Goal: Check status: Check status

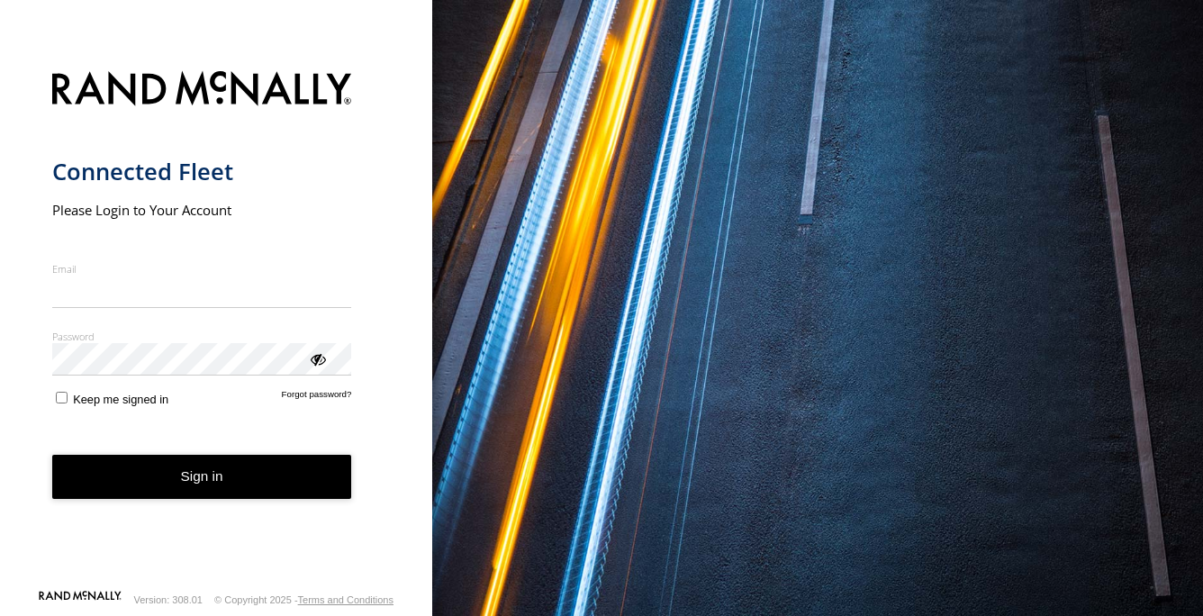
type input "**********"
click at [68, 421] on form "**********" at bounding box center [216, 324] width 329 height 528
click at [226, 483] on button "Sign in" at bounding box center [202, 477] width 300 height 44
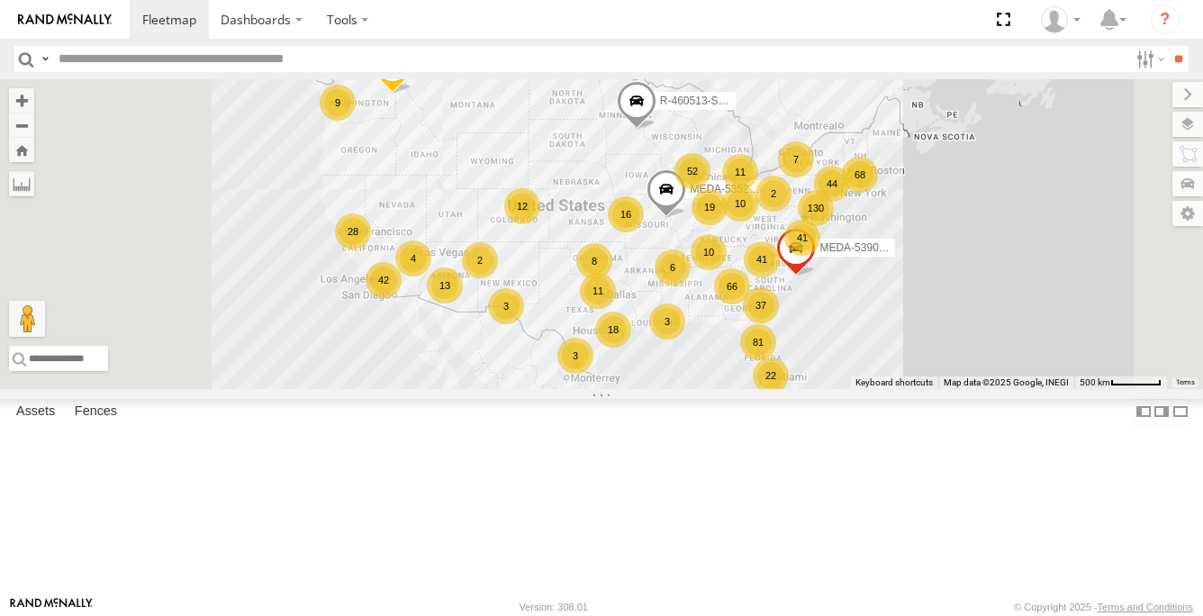
click at [136, 62] on input "text" at bounding box center [589, 59] width 1077 height 26
type input "******"
click at [1168, 46] on input "**" at bounding box center [1178, 59] width 21 height 26
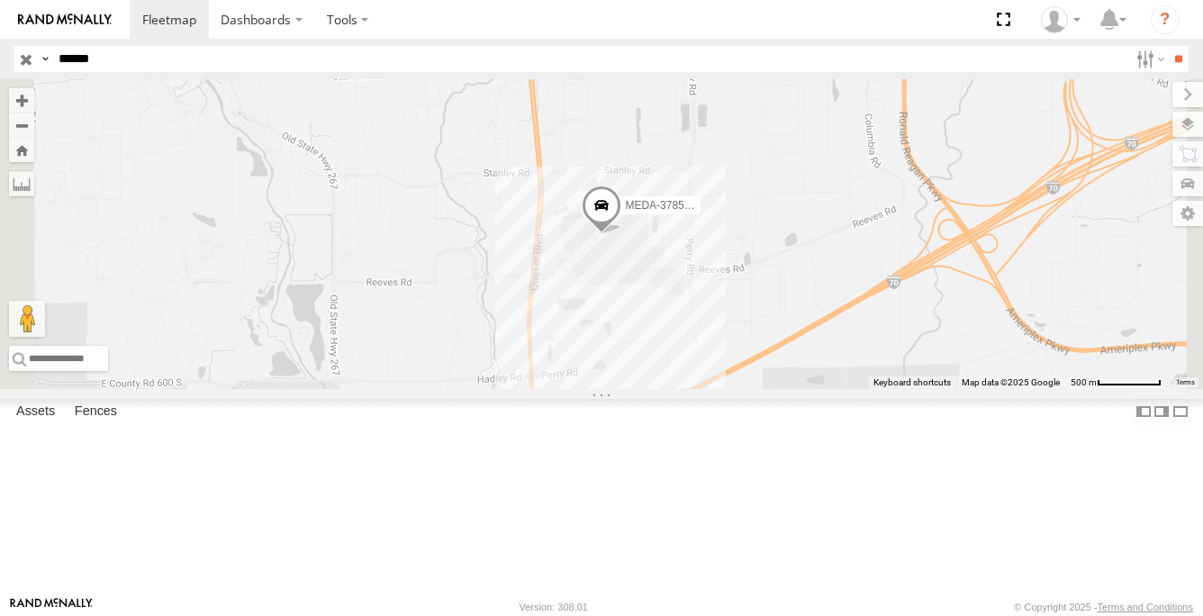
click at [0, 0] on div "B-48" at bounding box center [0, 0] width 0 height 0
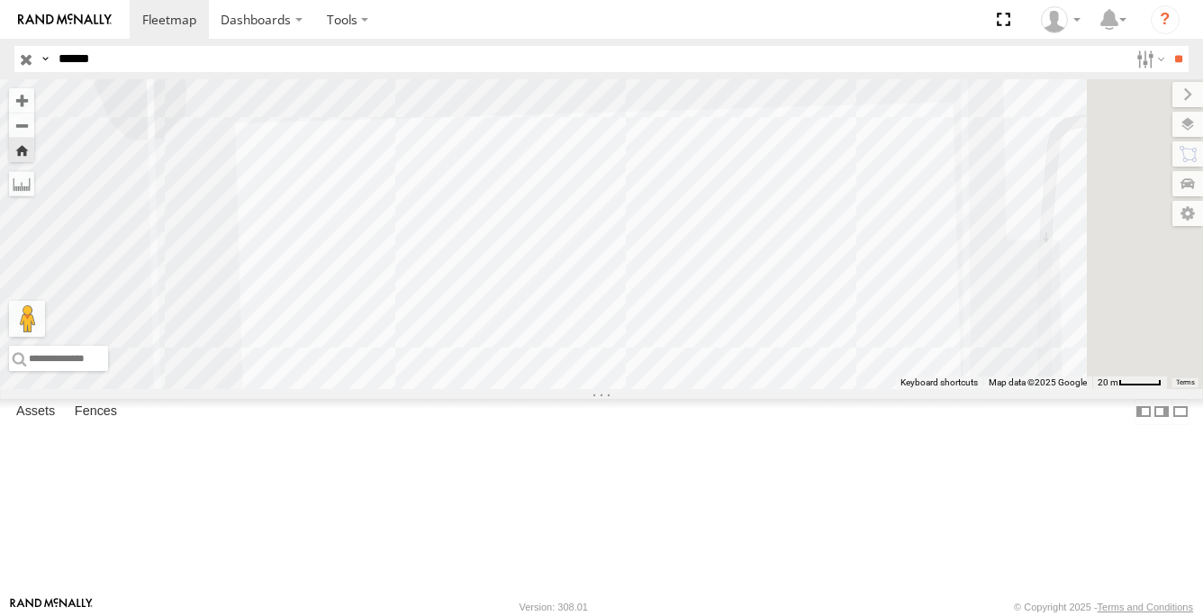
drag, startPoint x: 1001, startPoint y: 437, endPoint x: 624, endPoint y: 252, distance: 419.9
click at [627, 250] on div "MEDA-378576-Swing" at bounding box center [601, 234] width 1203 height 310
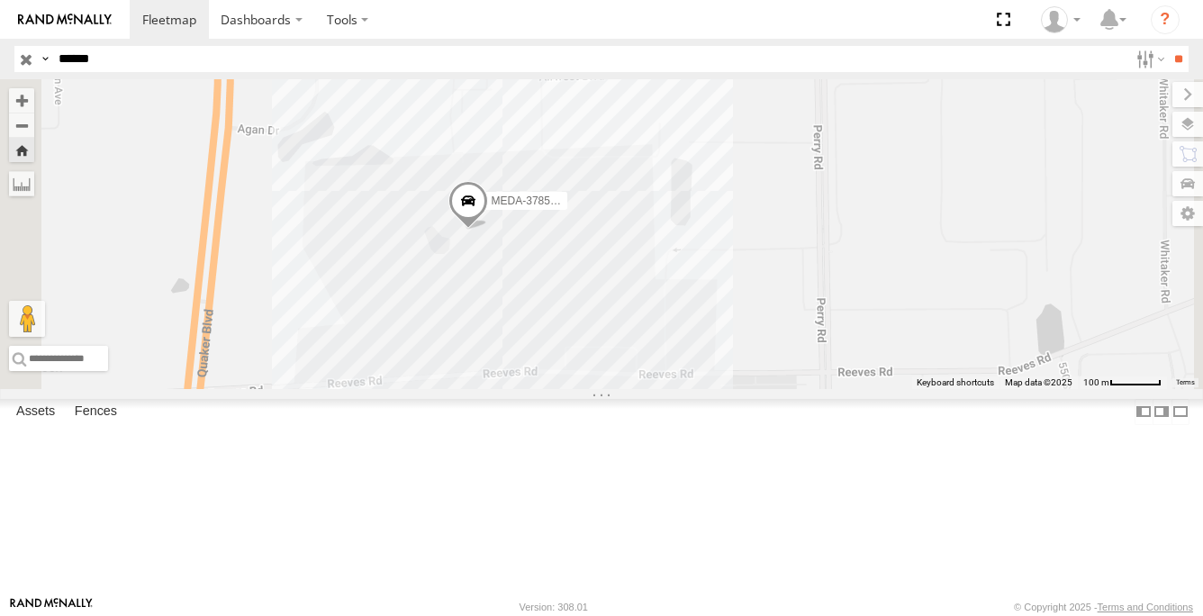
drag, startPoint x: 741, startPoint y: 340, endPoint x: 769, endPoint y: 371, distance: 41.4
click at [769, 371] on div "MEDA-378576-Swing" at bounding box center [601, 234] width 1203 height 310
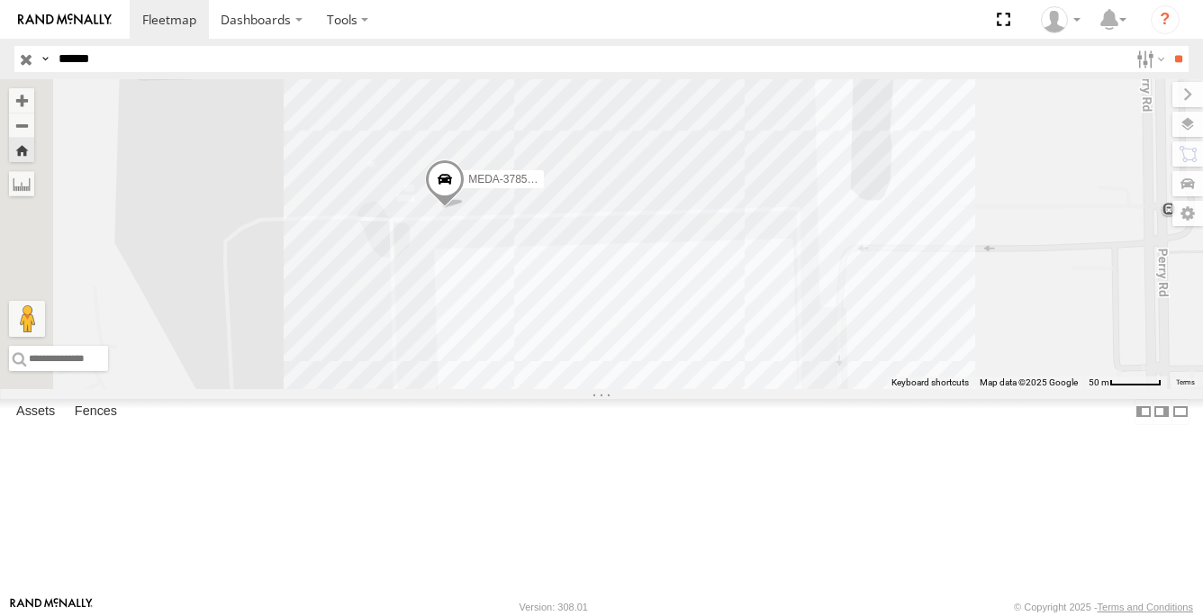
drag, startPoint x: 828, startPoint y: 295, endPoint x: 767, endPoint y: 437, distance: 154.0
click at [767, 389] on div "MEDA-378576-Swing" at bounding box center [601, 234] width 1203 height 310
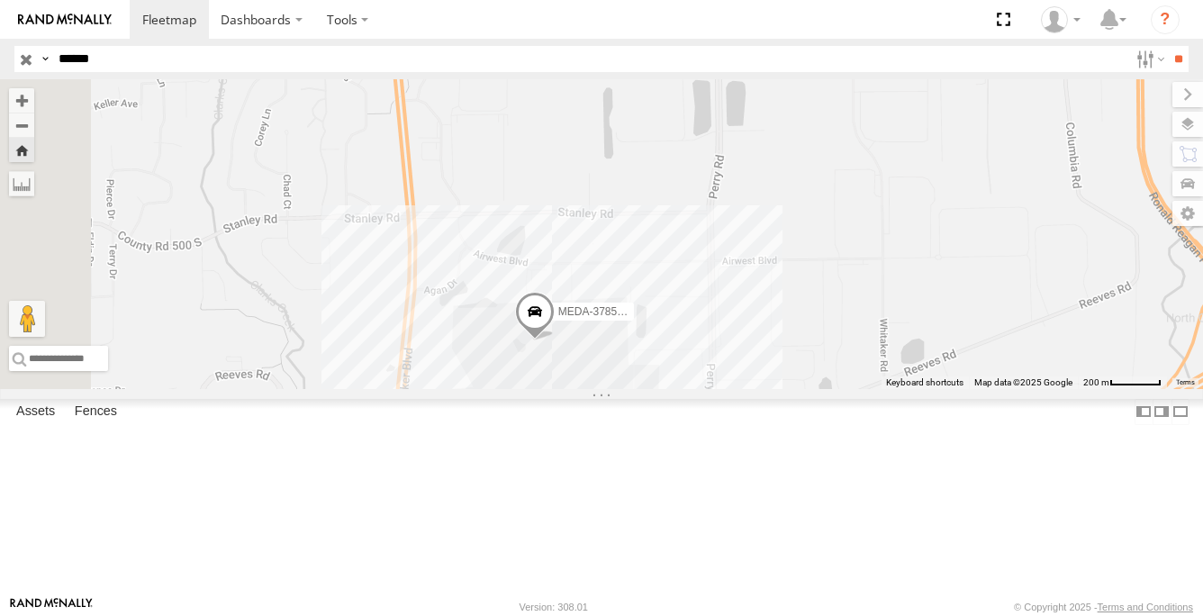
drag, startPoint x: 914, startPoint y: 365, endPoint x: 1051, endPoint y: 446, distance: 159.8
click at [1051, 389] on div "MEDA-378576-Swing" at bounding box center [601, 234] width 1203 height 310
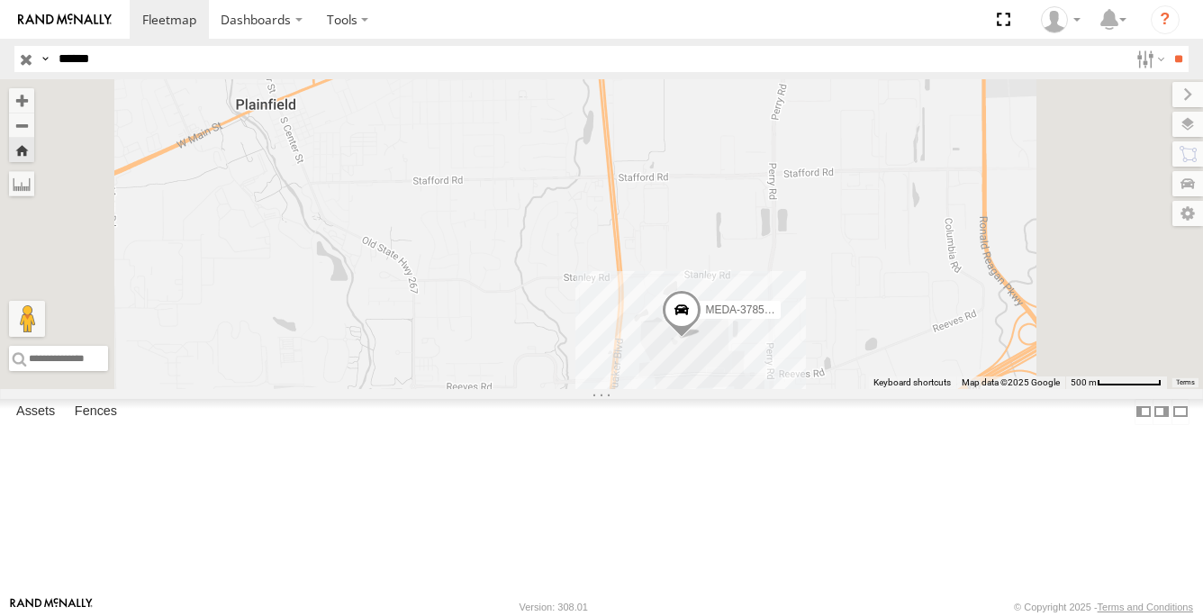
drag, startPoint x: 980, startPoint y: 329, endPoint x: 911, endPoint y: 260, distance: 98.0
click at [911, 260] on div "MEDA-378576-Swing" at bounding box center [601, 234] width 1203 height 310
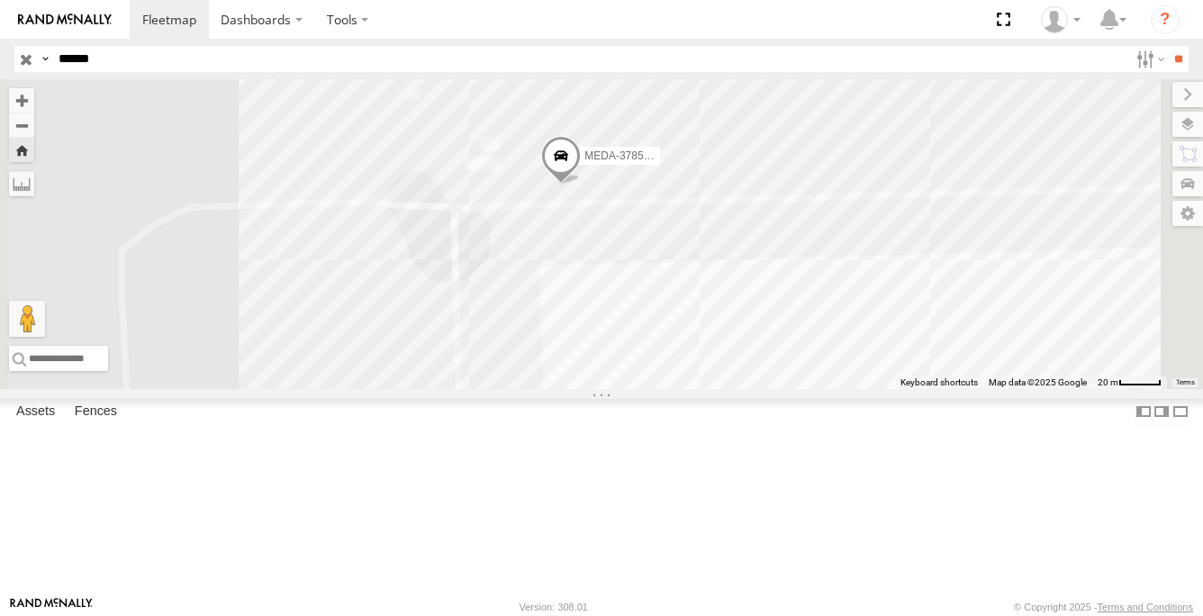
drag, startPoint x: 1005, startPoint y: 304, endPoint x: 827, endPoint y: 292, distance: 177.8
click at [843, 291] on div "MEDA-378576-Swing" at bounding box center [601, 234] width 1203 height 310
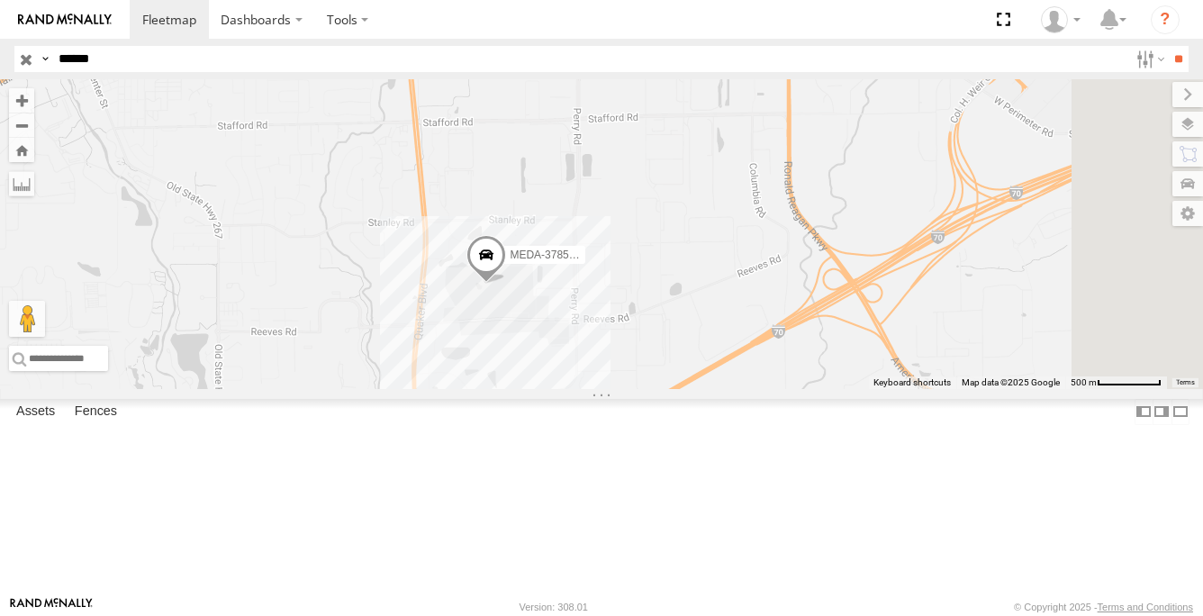
drag, startPoint x: 1102, startPoint y: 360, endPoint x: 977, endPoint y: 418, distance: 137.8
click at [977, 389] on div "MEDA-378576-Swing" at bounding box center [601, 234] width 1203 height 310
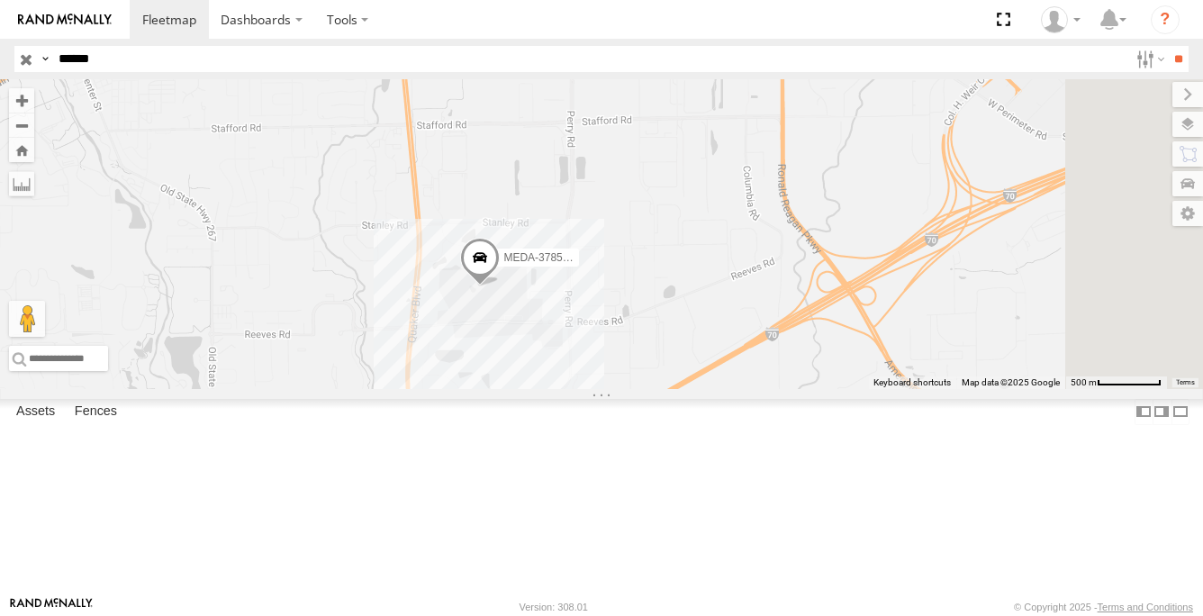
click at [0, 0] on span at bounding box center [0, 0] width 0 height 0
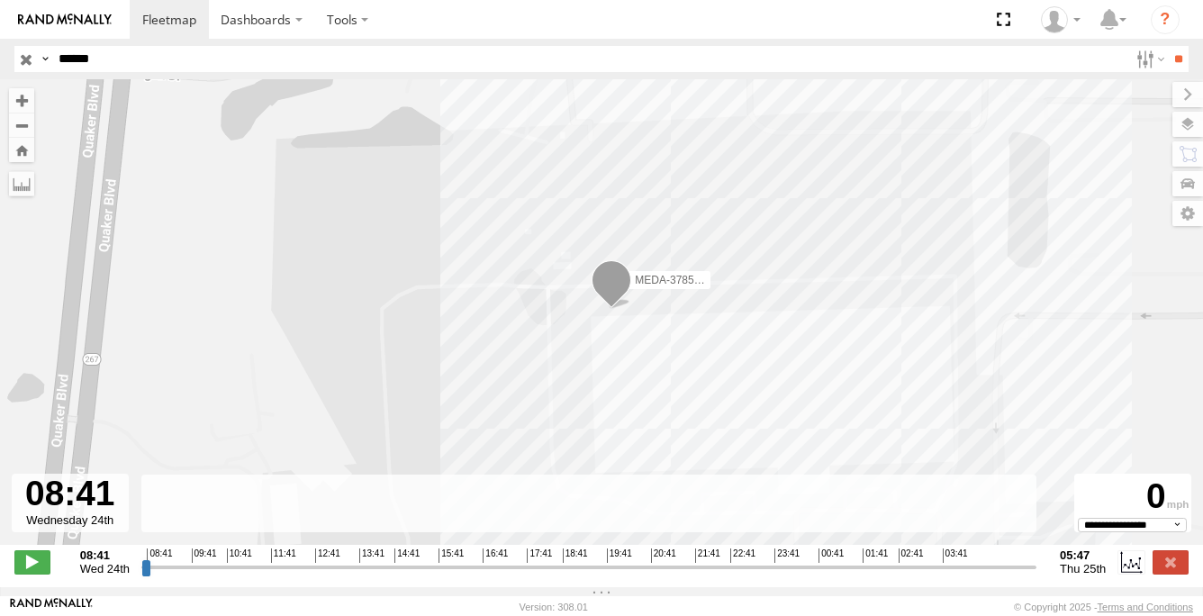
drag, startPoint x: 864, startPoint y: 385, endPoint x: 713, endPoint y: 317, distance: 166.0
click at [733, 317] on div "MEDA-378576-Swing" at bounding box center [601, 321] width 1203 height 484
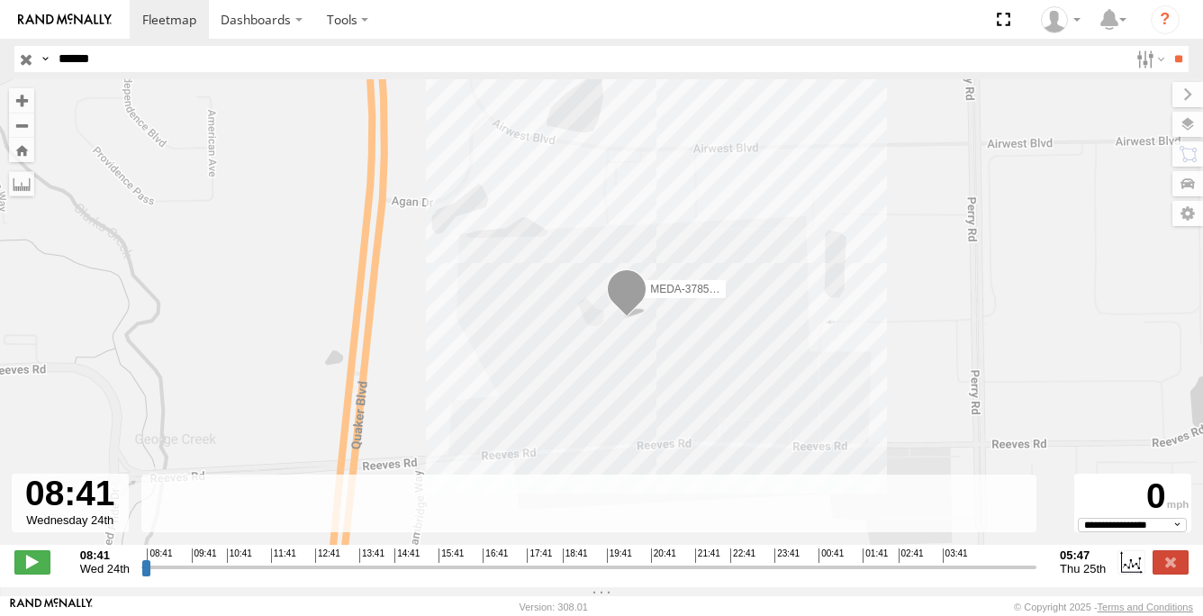
click at [916, 574] on input "range" at bounding box center [588, 566] width 895 height 17
drag, startPoint x: 916, startPoint y: 573, endPoint x: 151, endPoint y: 583, distance: 764.4
click at [151, 575] on input "range" at bounding box center [588, 566] width 895 height 17
click at [106, 575] on span "Wed 24th" at bounding box center [105, 569] width 50 height 14
click at [76, 532] on div at bounding box center [70, 503] width 117 height 59
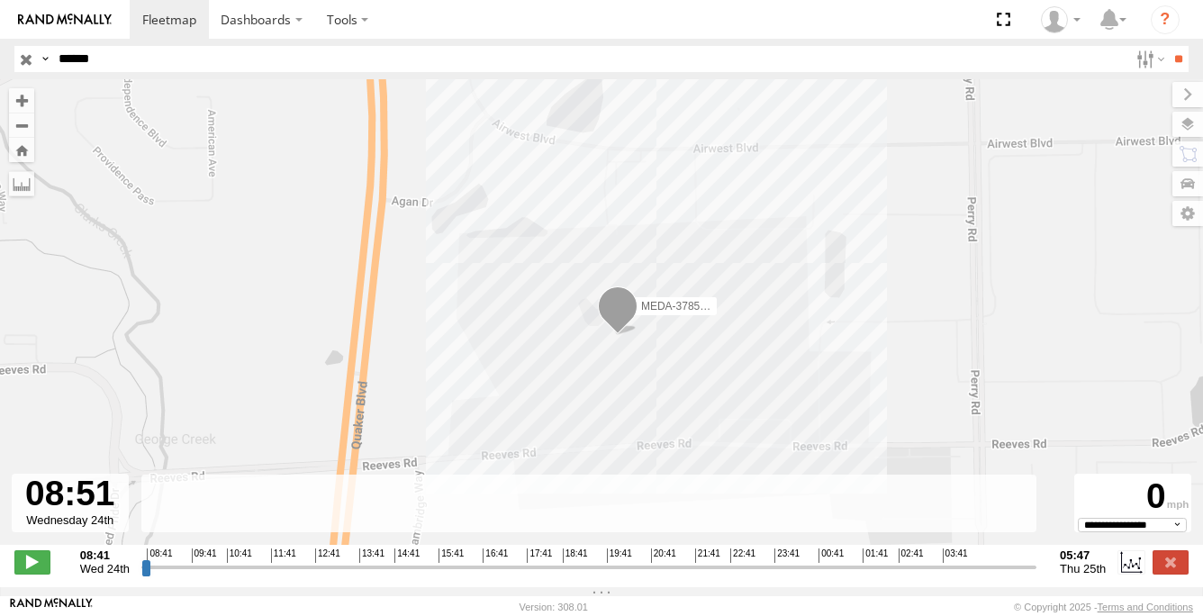
click at [76, 532] on div at bounding box center [70, 503] width 117 height 59
click at [68, 503] on div at bounding box center [70, 503] width 117 height 59
drag, startPoint x: 68, startPoint y: 503, endPoint x: 493, endPoint y: 470, distance: 427.1
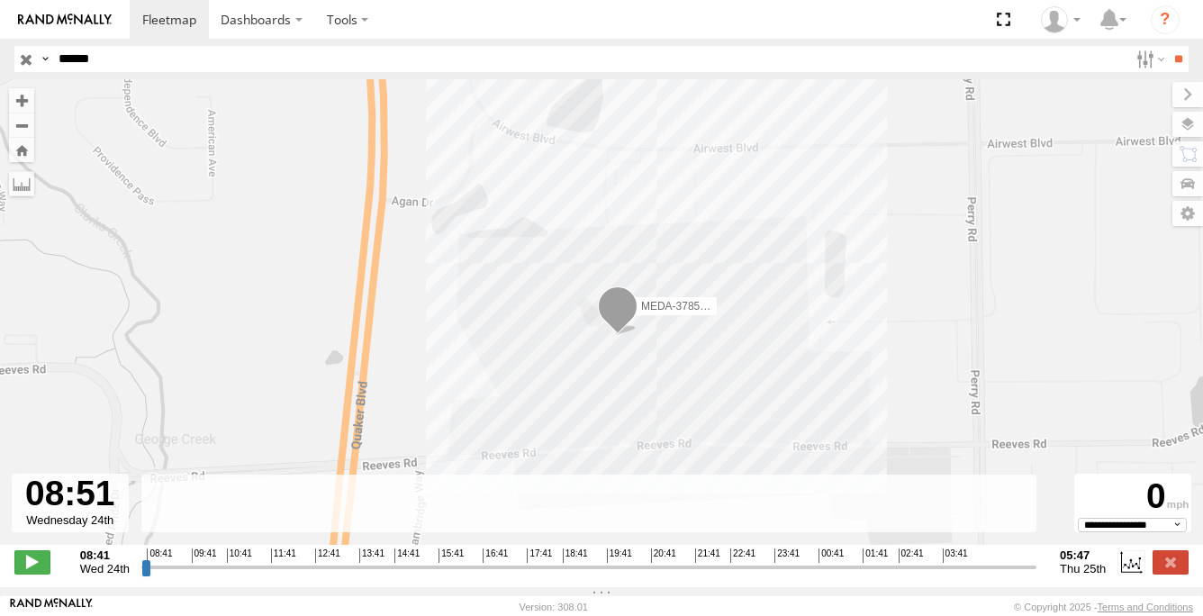
click at [510, 462] on div "MEDA-378576-Swing" at bounding box center [601, 321] width 1203 height 484
click at [95, 571] on span "Wed 24th" at bounding box center [105, 569] width 50 height 14
drag, startPoint x: 95, startPoint y: 571, endPoint x: 256, endPoint y: 456, distance: 197.6
click at [256, 457] on div "MEDA-378576-Swing" at bounding box center [601, 321] width 1203 height 484
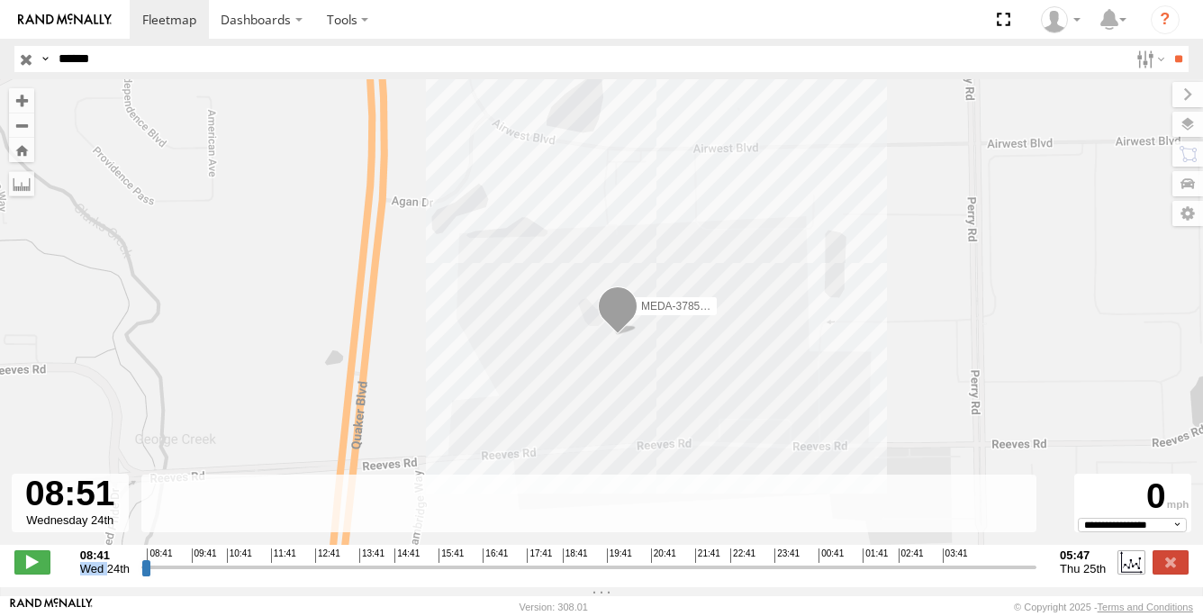
click at [1134, 572] on label at bounding box center [1130, 561] width 27 height 23
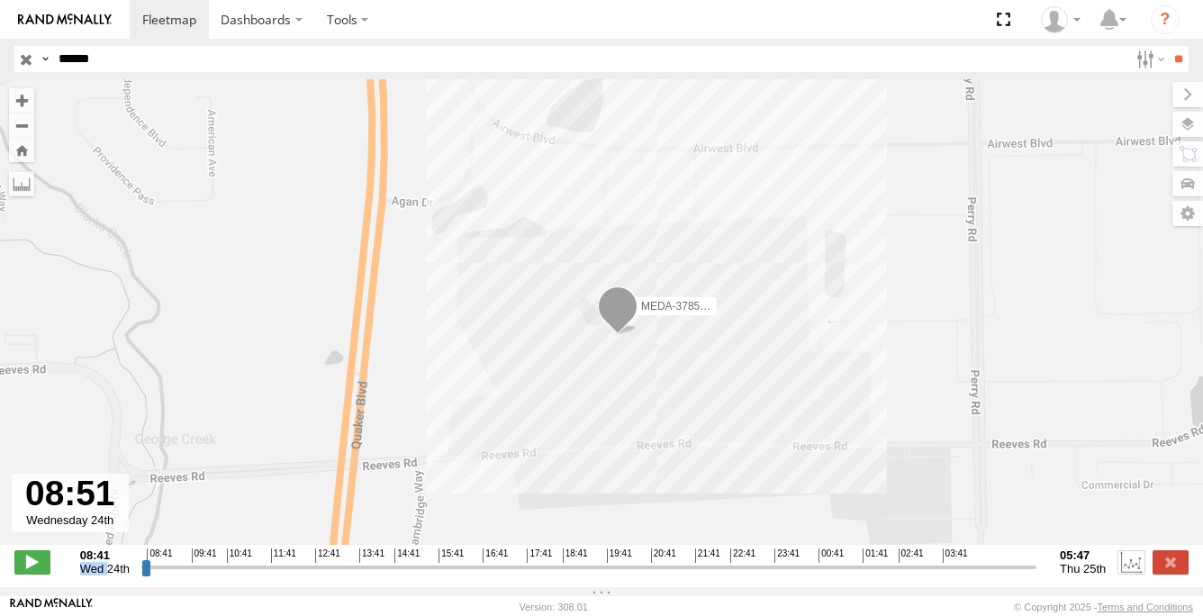
click at [1134, 572] on label at bounding box center [1130, 561] width 27 height 23
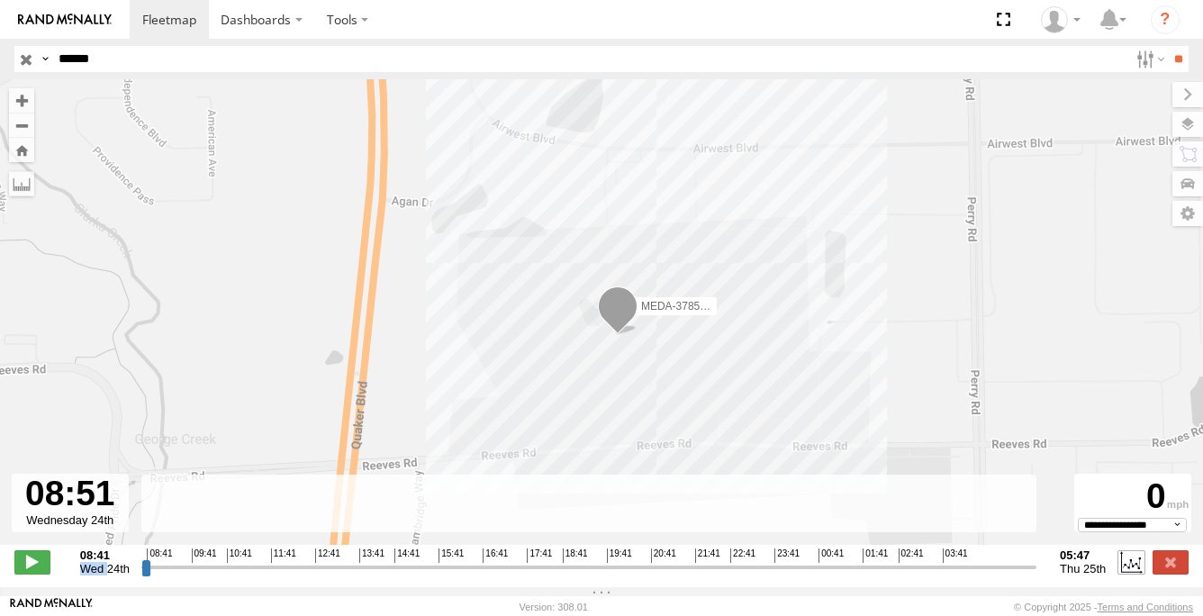
click at [1134, 573] on label at bounding box center [1130, 561] width 27 height 23
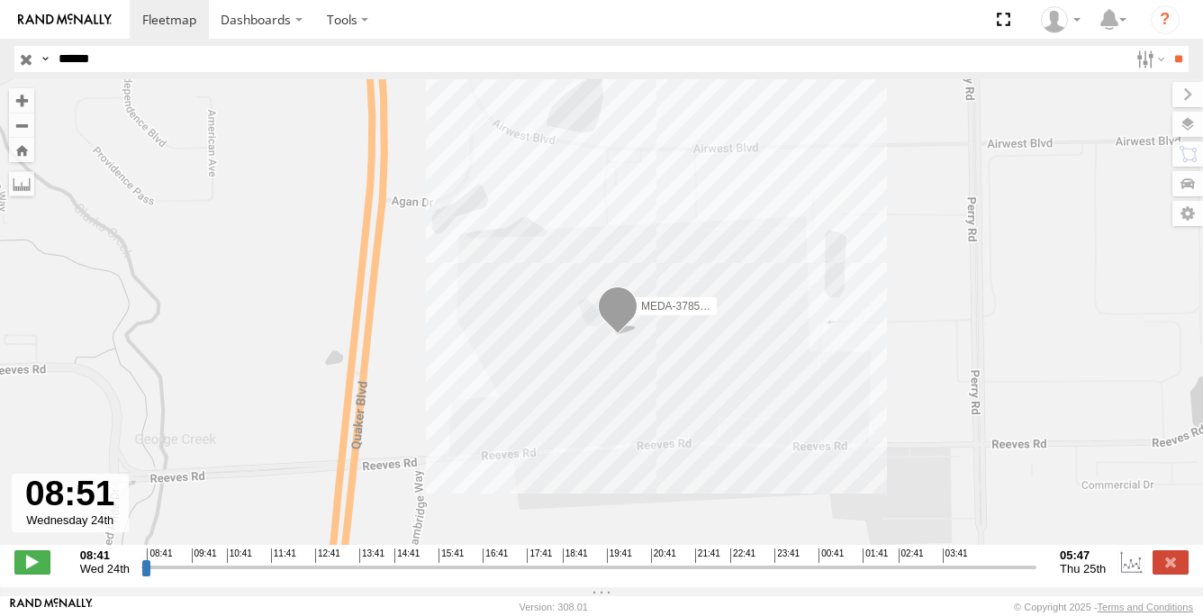
click at [122, 575] on span "Wed 24th" at bounding box center [105, 569] width 50 height 14
click at [1129, 571] on label at bounding box center [1130, 561] width 27 height 23
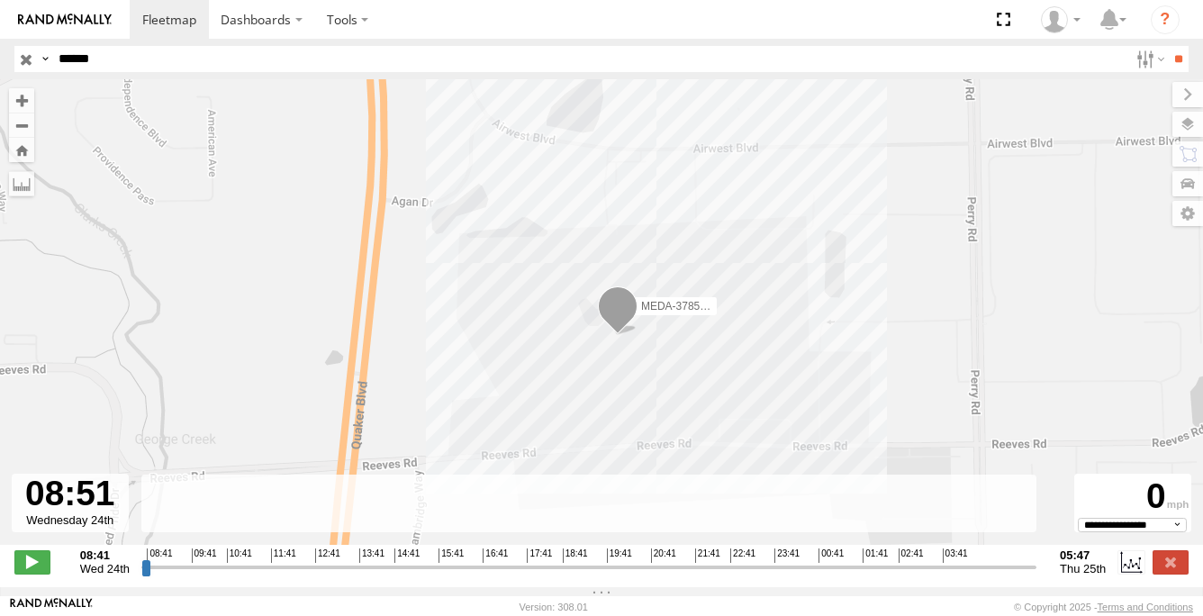
click at [627, 326] on span at bounding box center [618, 310] width 40 height 49
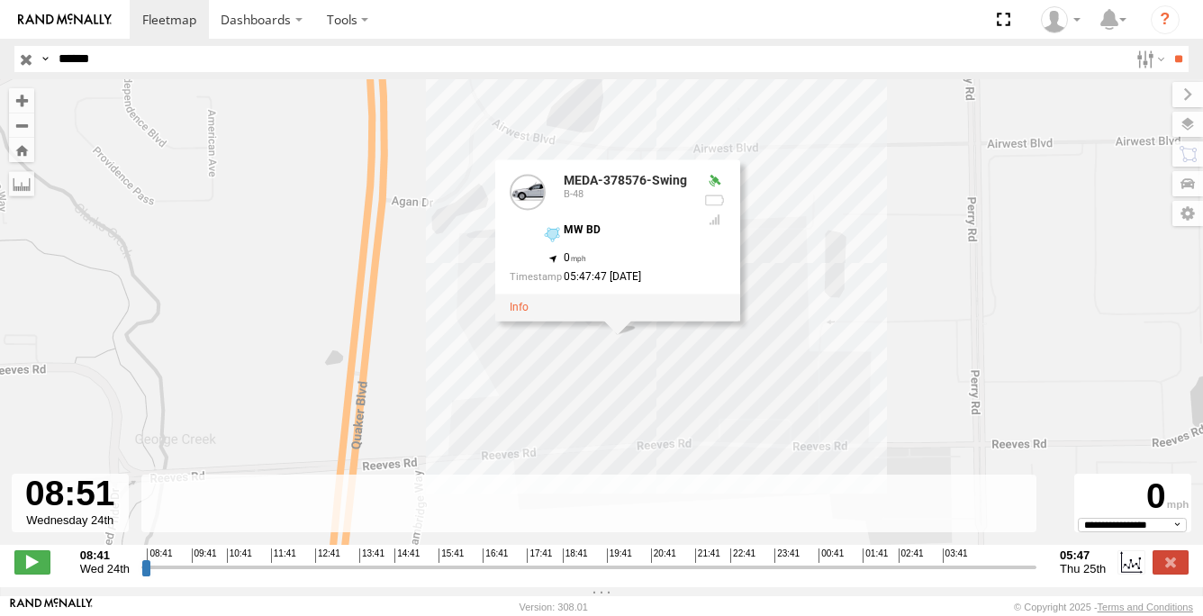
click at [916, 372] on div "MEDA-378576-Swing MEDA-378576-Swing B-48 MW BD , 0 05:47:47 [DATE]" at bounding box center [601, 321] width 1203 height 484
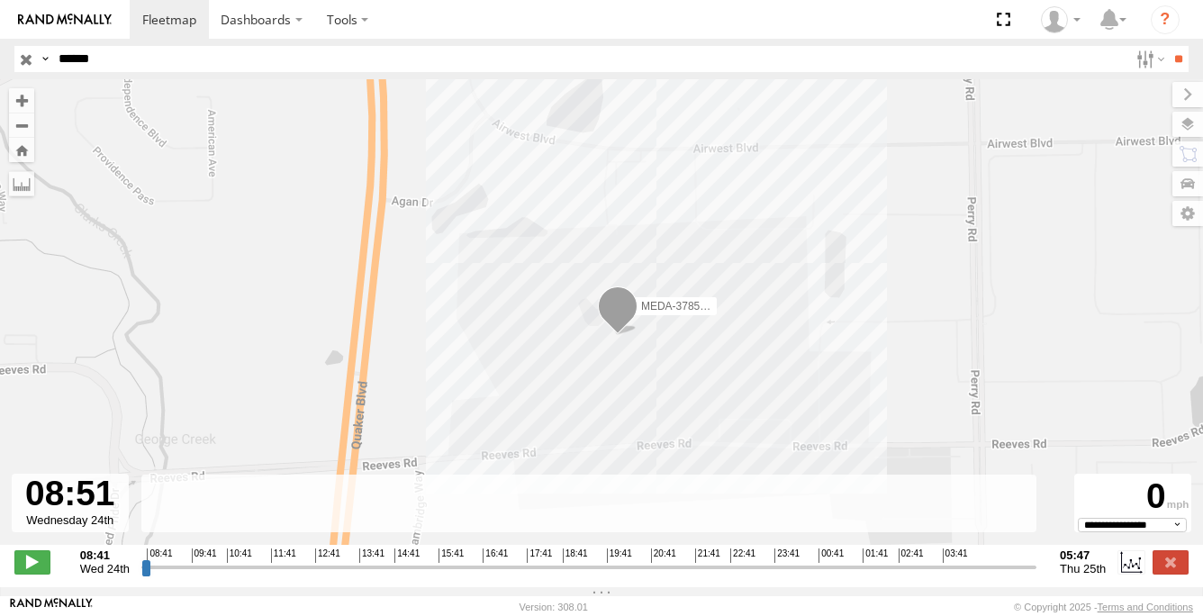
click at [104, 558] on strong "08:41" at bounding box center [105, 555] width 50 height 14
click at [854, 569] on input "range" at bounding box center [588, 566] width 895 height 17
drag, startPoint x: 854, startPoint y: 568, endPoint x: 1042, endPoint y: 593, distance: 189.8
click at [1036, 575] on input "range" at bounding box center [588, 566] width 895 height 17
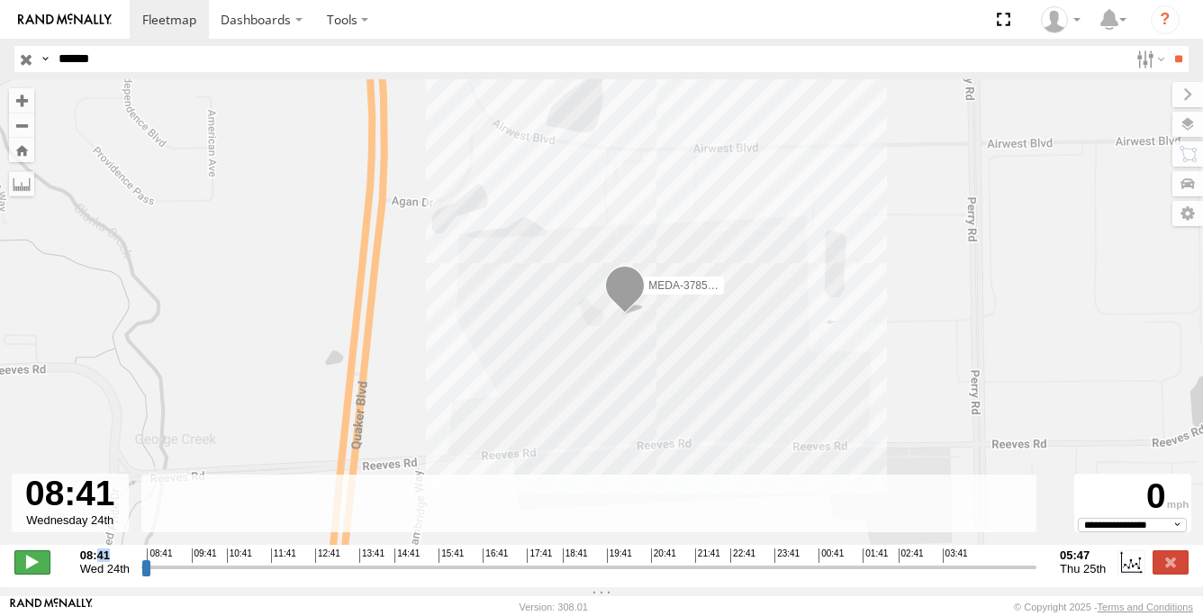
drag, startPoint x: 1032, startPoint y: 579, endPoint x: 36, endPoint y: 576, distance: 995.7
click at [141, 575] on input "range" at bounding box center [588, 566] width 895 height 17
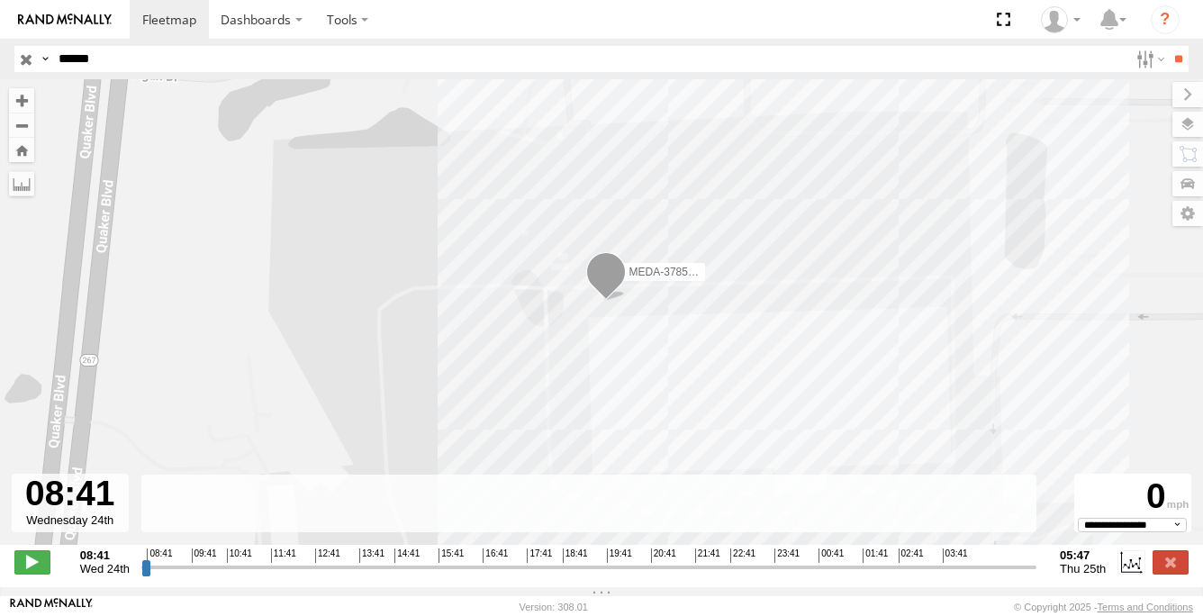
drag, startPoint x: 80, startPoint y: 513, endPoint x: 41, endPoint y: 513, distance: 38.7
click at [41, 513] on div at bounding box center [70, 503] width 117 height 59
click at [58, 601] on link "[PERSON_NAME] [PERSON_NAME]" at bounding box center [51, 607] width 83 height 18
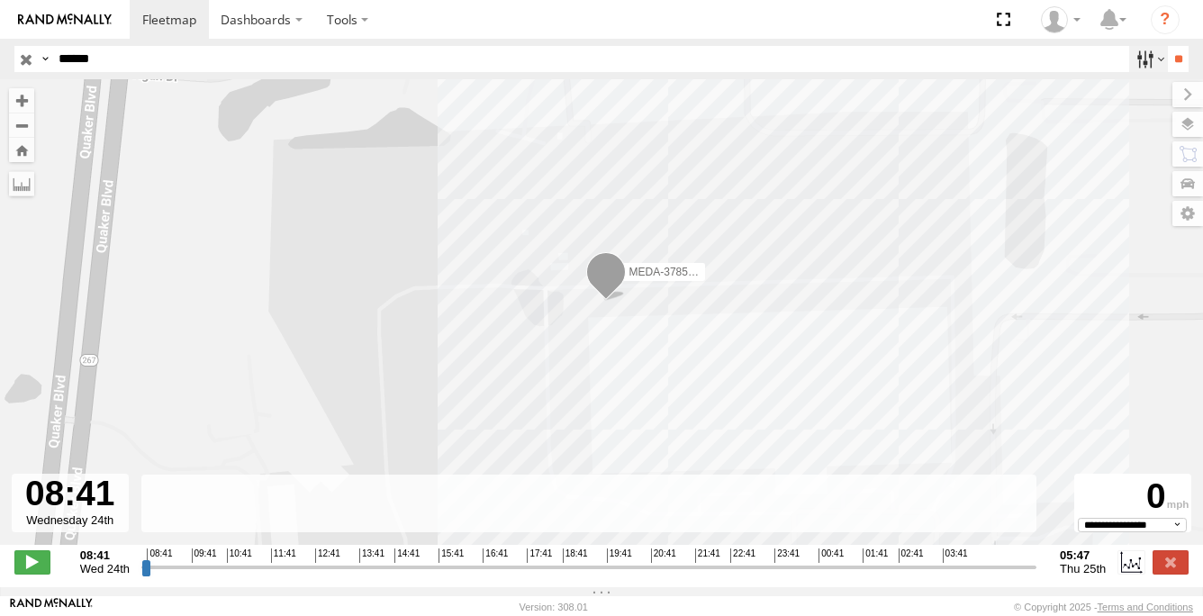
click at [1129, 60] on label at bounding box center [1148, 59] width 39 height 26
click at [1146, 59] on label at bounding box center [1148, 59] width 39 height 26
click at [1167, 573] on label at bounding box center [1170, 561] width 36 height 23
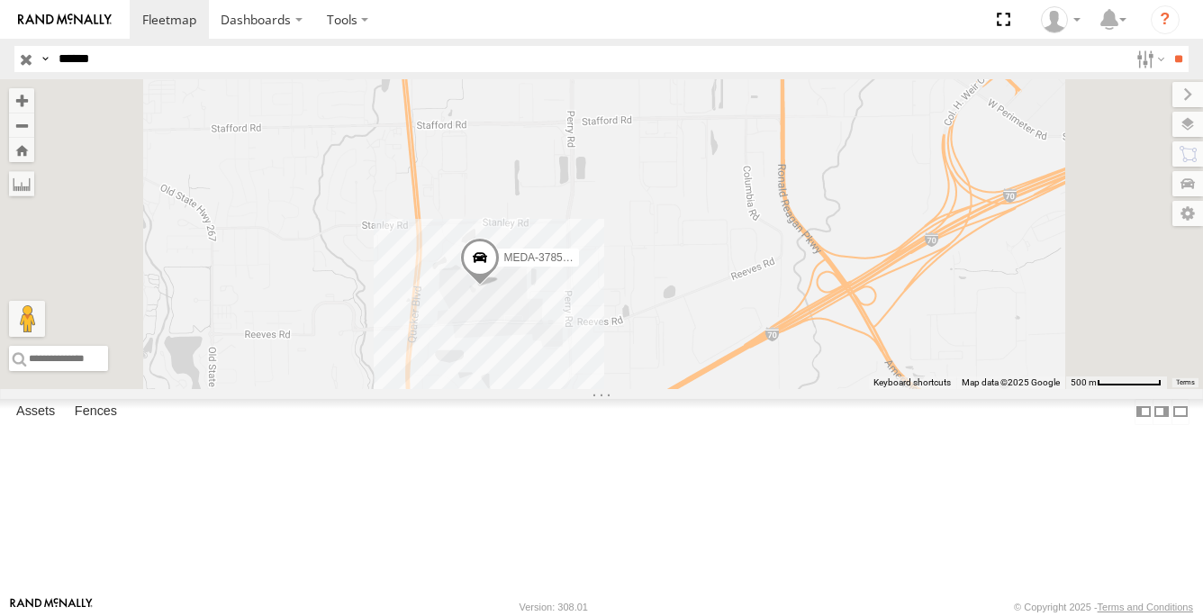
drag, startPoint x: 321, startPoint y: 122, endPoint x: 235, endPoint y: 185, distance: 106.4
click at [0, 0] on div "MEDA-378576-Swing B-48 MW BD Medline Industries Inc 39.68534 -86.36435" at bounding box center [0, 0] width 0 height 0
click at [1187, 220] on label at bounding box center [1167, 213] width 72 height 25
click at [831, 172] on div "MEDA-378576-Swing" at bounding box center [601, 234] width 1203 height 310
click at [1142, 96] on label at bounding box center [1172, 94] width 60 height 25
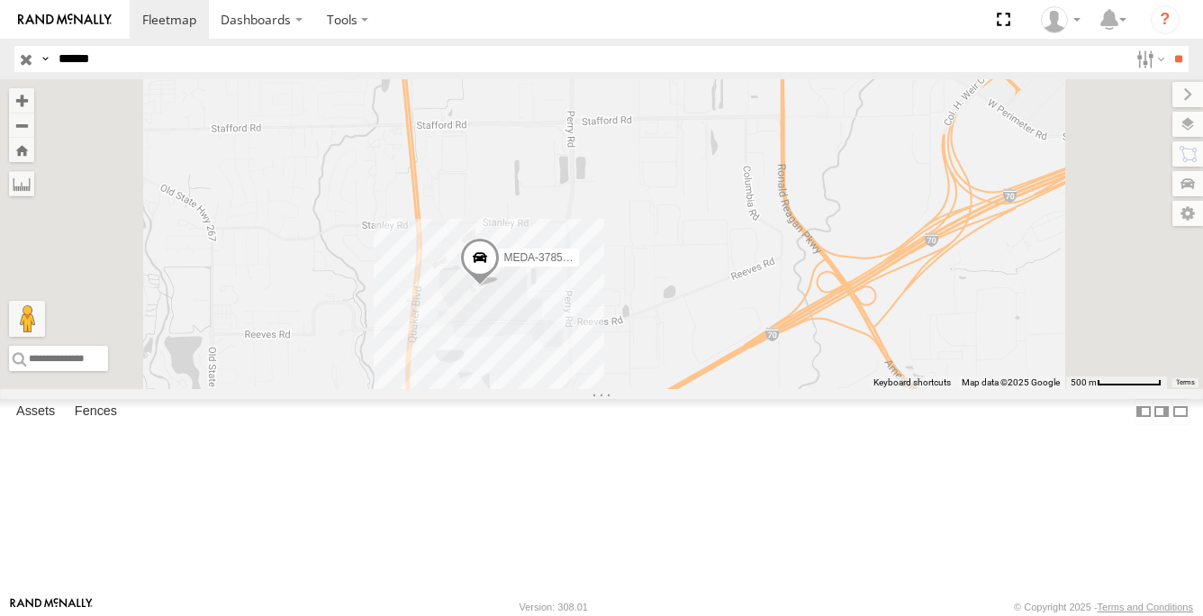
click at [0, 0] on span at bounding box center [0, 0] width 0 height 0
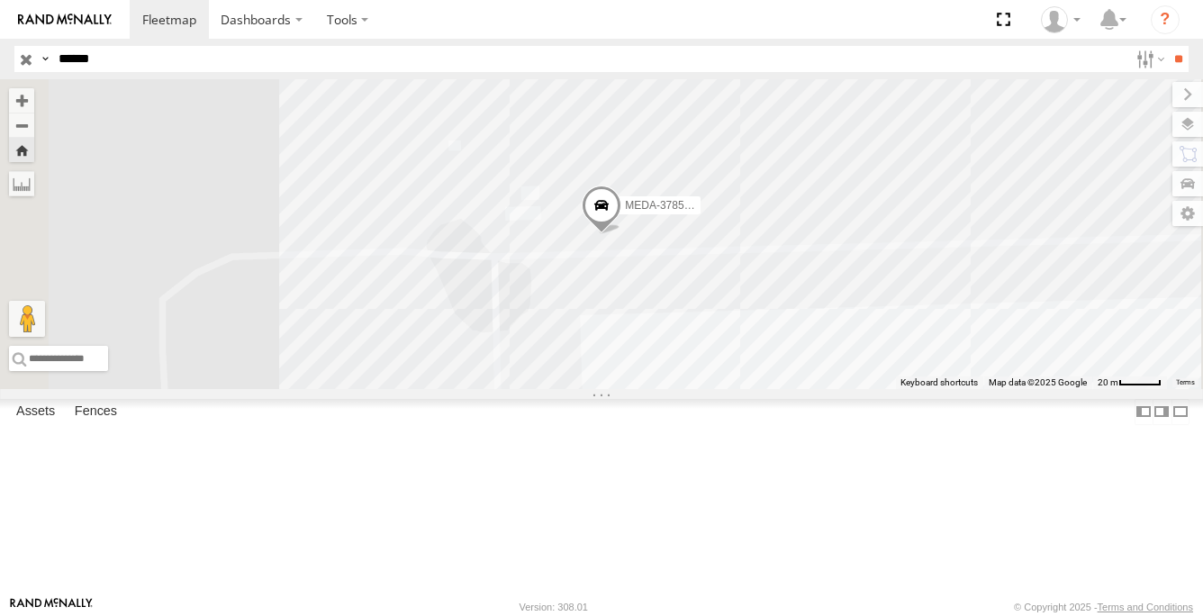
drag, startPoint x: 209, startPoint y: 125, endPoint x: 184, endPoint y: 137, distance: 27.8
click at [0, 0] on div "MEDA-378576-Swing B-48" at bounding box center [0, 0] width 0 height 0
click at [79, 424] on label "Fences" at bounding box center [96, 411] width 60 height 25
click at [47, 424] on label "Assets" at bounding box center [35, 411] width 57 height 25
click at [1171, 62] on input "**" at bounding box center [1178, 59] width 21 height 26
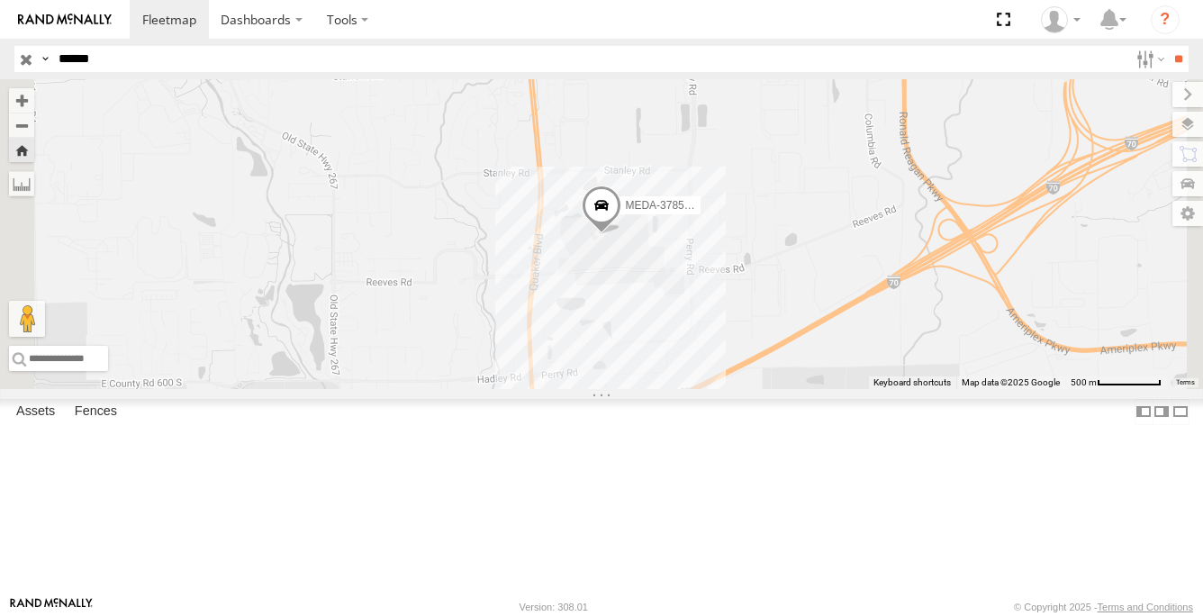
click at [0, 0] on span at bounding box center [0, 0] width 0 height 0
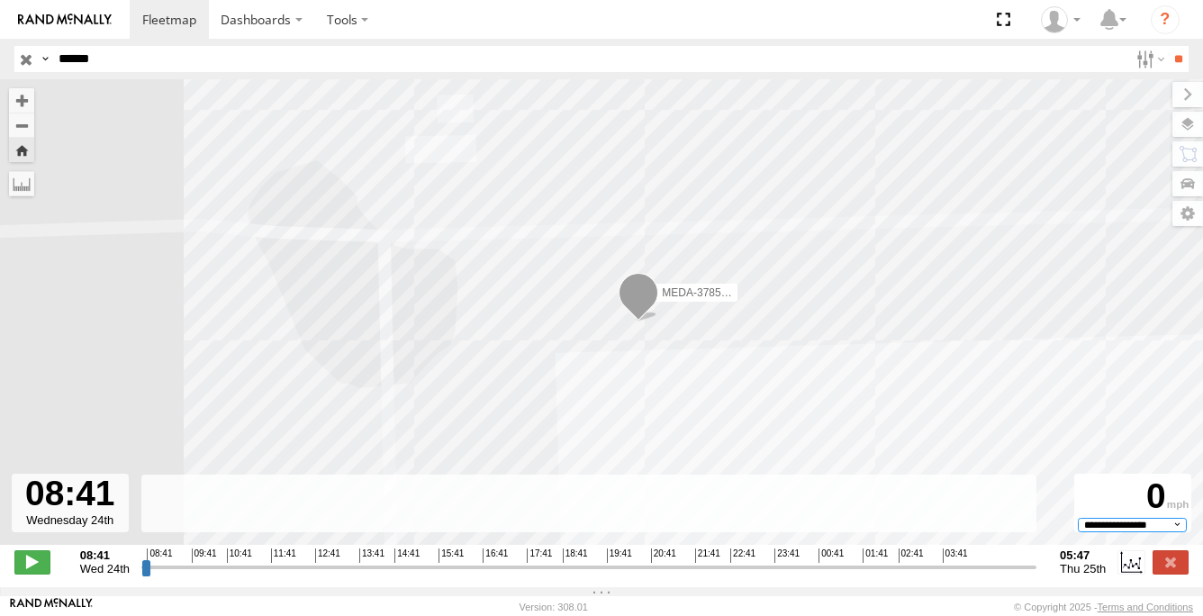
click at [1141, 532] on select "**********" at bounding box center [1132, 525] width 109 height 14
click at [1082, 562] on strong "05:47" at bounding box center [1083, 555] width 46 height 14
click at [1087, 575] on span "Thu 25th" at bounding box center [1083, 569] width 46 height 14
click at [546, 575] on input "range" at bounding box center [588, 566] width 895 height 17
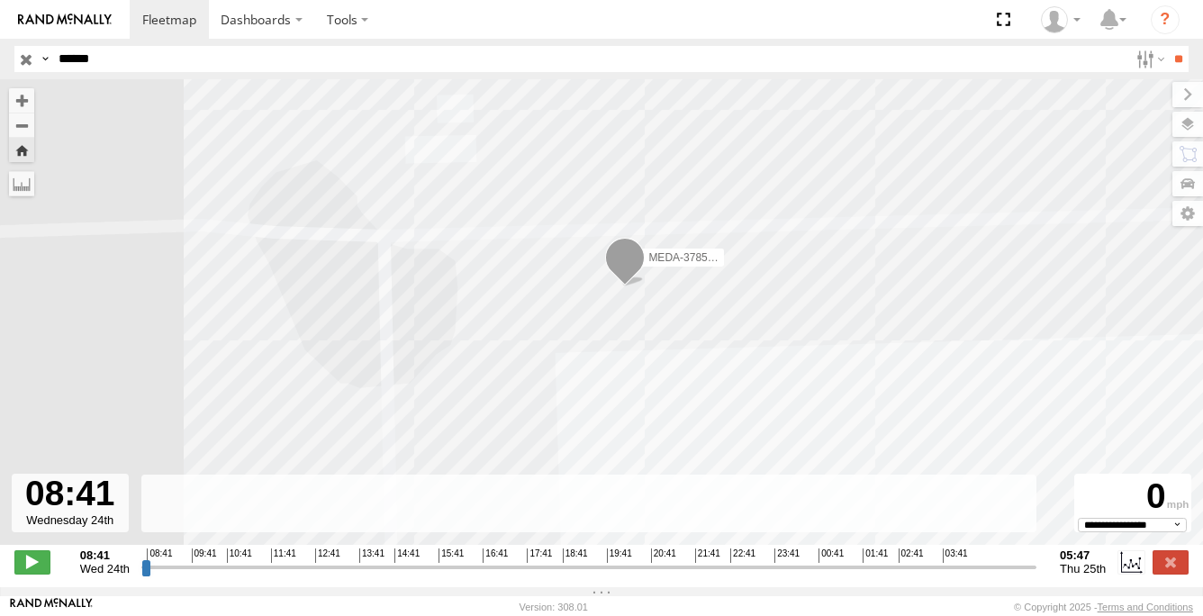
drag, startPoint x: 546, startPoint y: 577, endPoint x: -4, endPoint y: 559, distance: 550.3
click at [141, 559] on input "range" at bounding box center [588, 566] width 895 height 17
click at [22, 169] on div "MEDA-378576-Swing" at bounding box center [601, 321] width 1203 height 484
click at [22, 180] on label at bounding box center [21, 183] width 25 height 25
click at [184, 260] on div "MEDA-378576-Swing" at bounding box center [601, 321] width 1203 height 484
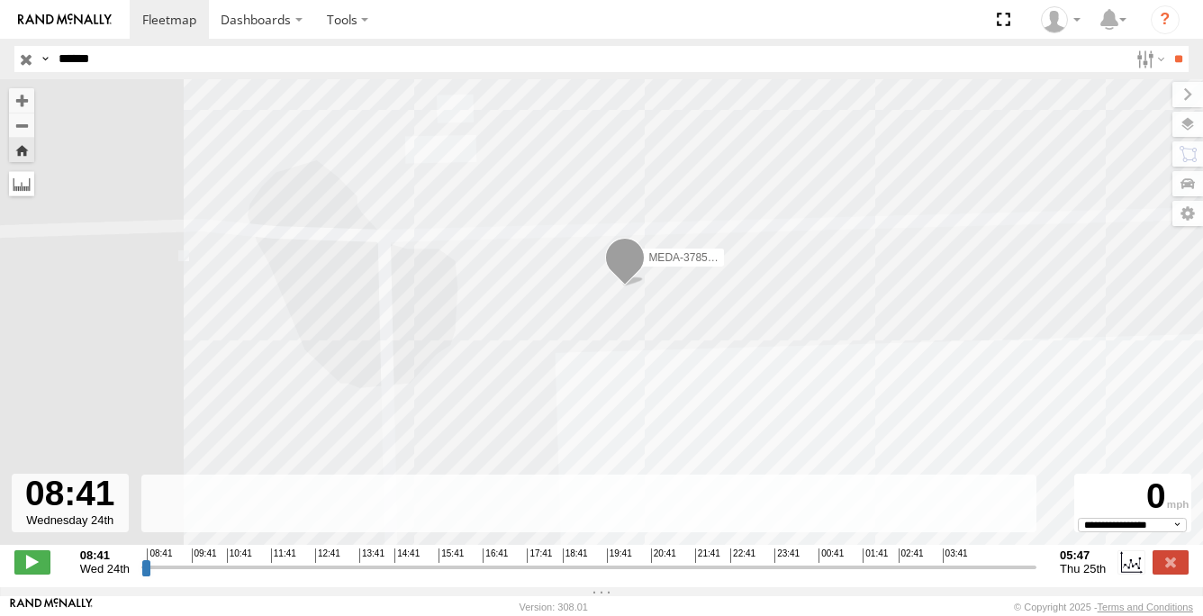
click at [17, 185] on label at bounding box center [21, 183] width 25 height 25
click at [83, 522] on div at bounding box center [70, 503] width 117 height 59
click at [32, 568] on span at bounding box center [32, 561] width 36 height 23
click at [320, 507] on rect at bounding box center [589, 503] width 896 height 59
click at [1137, 573] on label at bounding box center [1130, 561] width 27 height 23
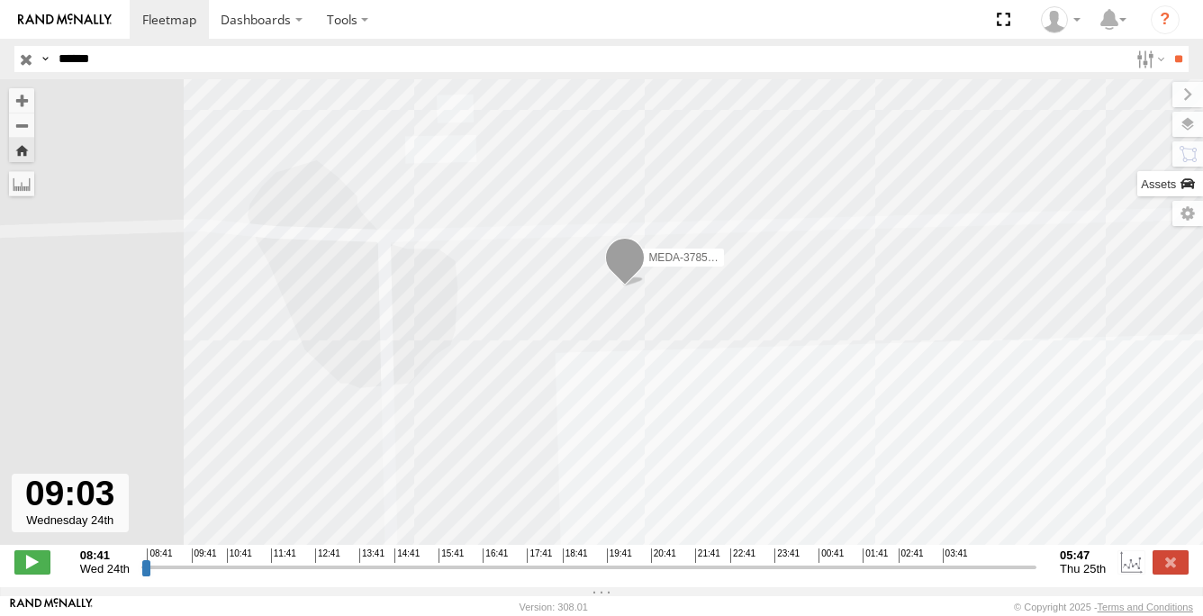
click at [1185, 176] on label at bounding box center [1170, 183] width 66 height 25
click at [1134, 150] on label at bounding box center [1168, 153] width 68 height 25
click at [1137, 176] on label at bounding box center [1170, 183] width 66 height 25
click at [1131, 212] on label at bounding box center [1167, 213] width 72 height 25
click at [1142, 97] on label at bounding box center [1172, 94] width 60 height 25
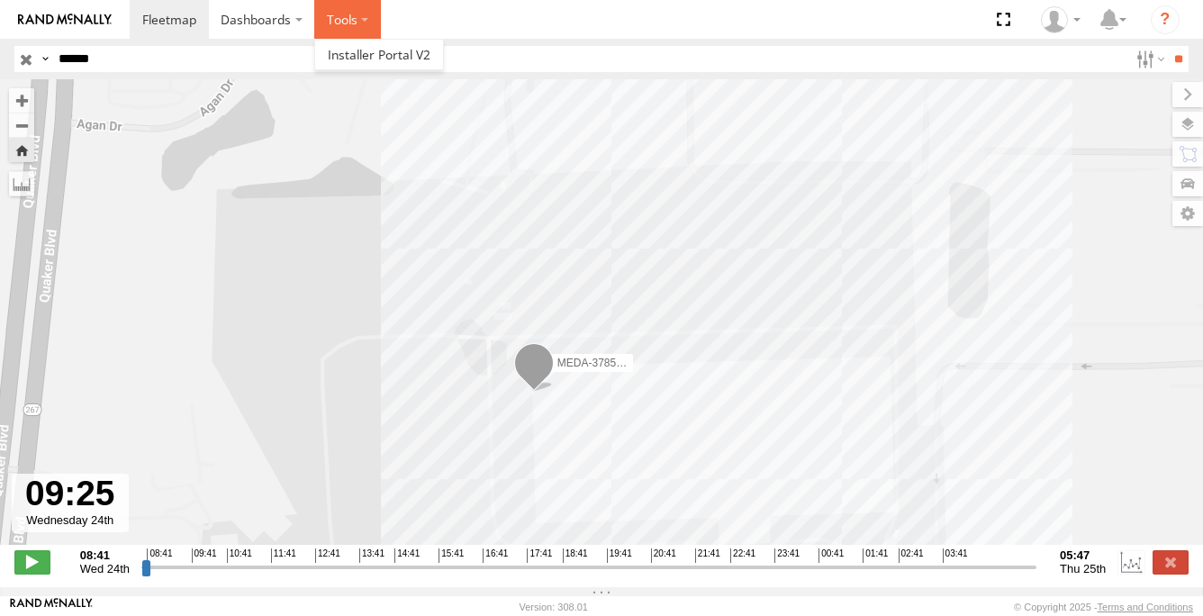
click at [346, 25] on label at bounding box center [347, 19] width 67 height 39
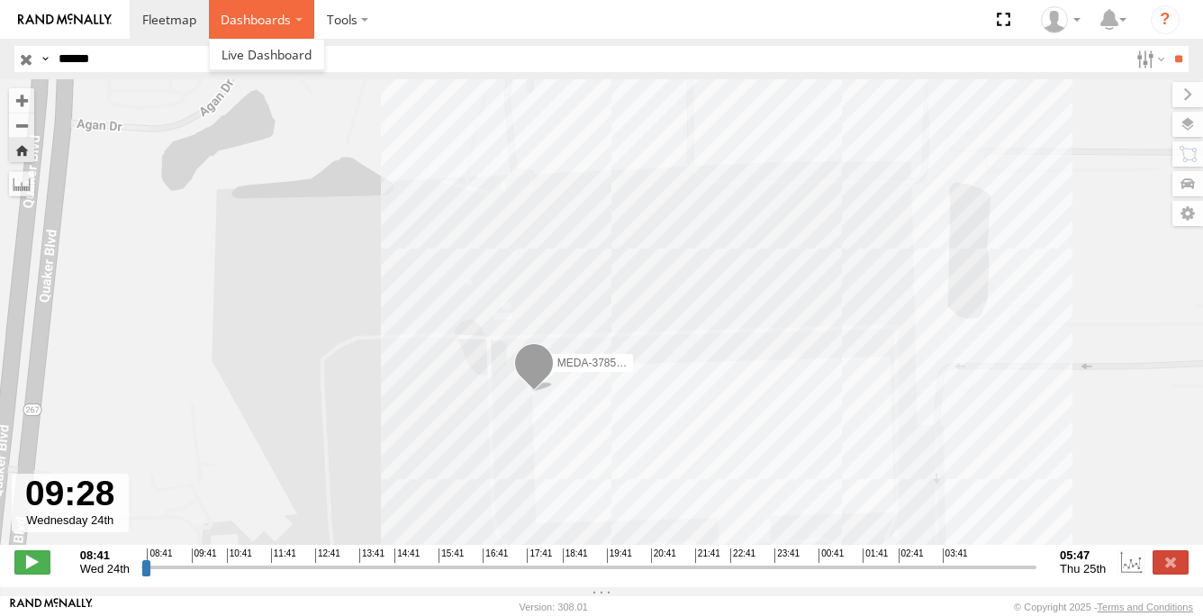
click at [272, 27] on label "Dashboards" at bounding box center [262, 19] width 106 height 39
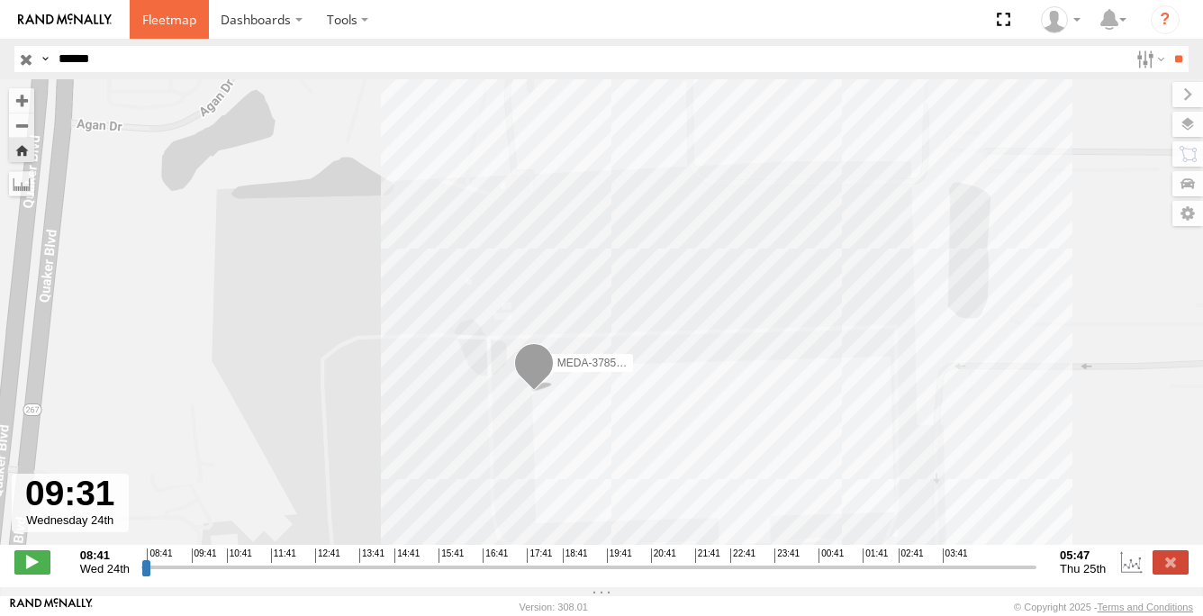
click at [167, 26] on span at bounding box center [169, 19] width 54 height 17
type input "**********"
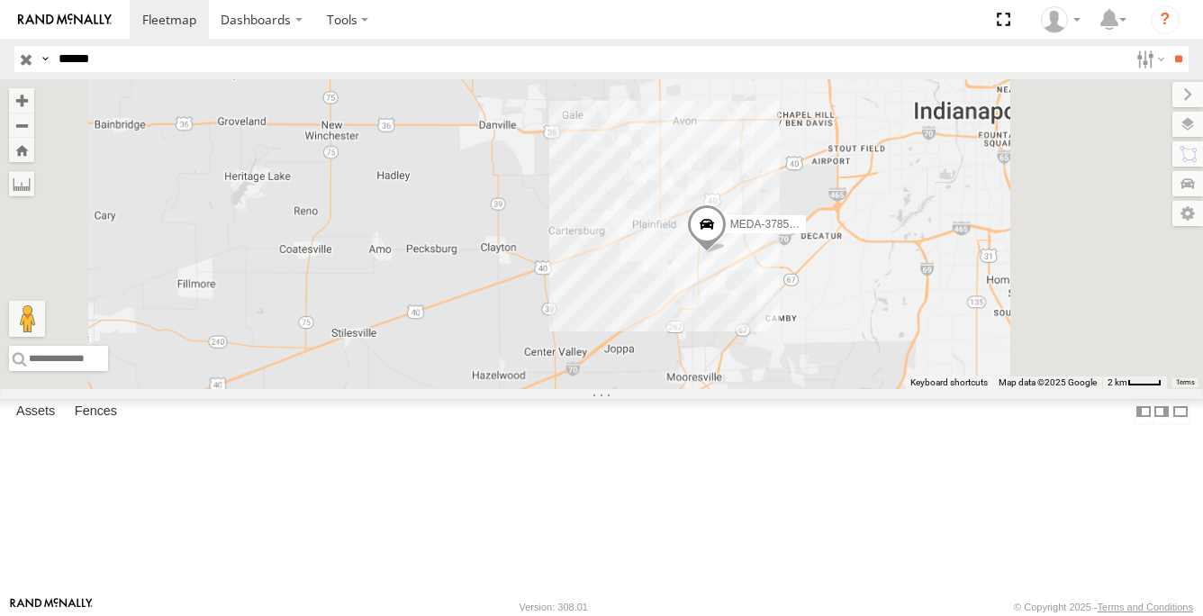
drag, startPoint x: 1005, startPoint y: 367, endPoint x: 799, endPoint y: 450, distance: 222.2
click at [800, 389] on div "MEDA-378576-Swing" at bounding box center [601, 234] width 1203 height 310
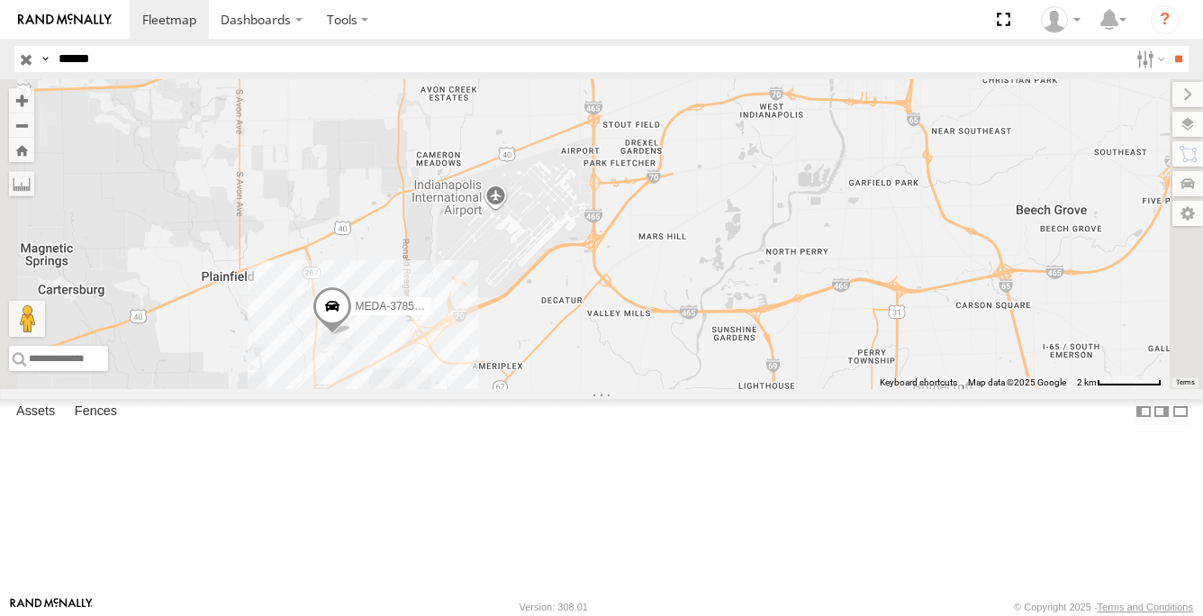
drag, startPoint x: 697, startPoint y: 409, endPoint x: 688, endPoint y: 248, distance: 160.5
click at [688, 250] on div "MEDA-378576-Swing" at bounding box center [601, 234] width 1203 height 310
